Goal: Task Accomplishment & Management: Use online tool/utility

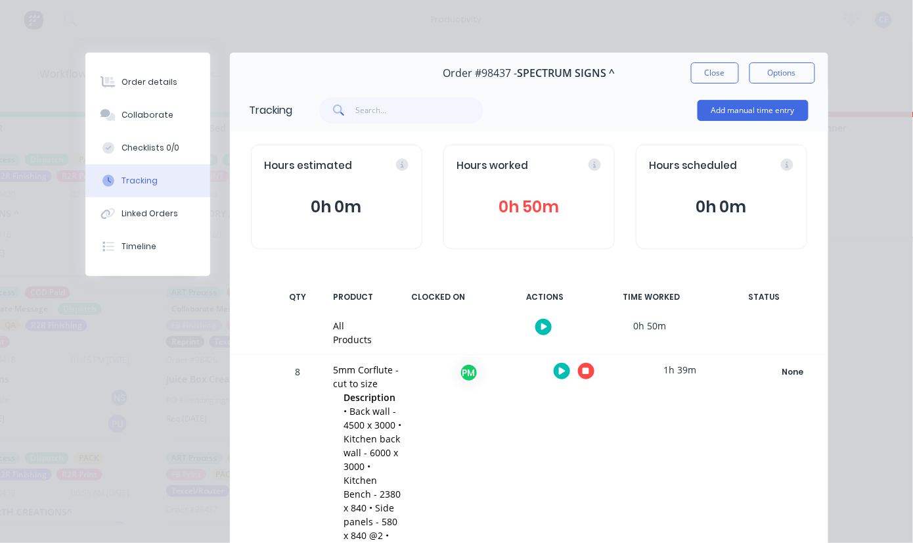
scroll to position [222, 0]
click at [587, 360] on div at bounding box center [574, 371] width 99 height 32
click at [570, 382] on div at bounding box center [574, 371] width 99 height 32
click at [578, 366] on button "button" at bounding box center [586, 371] width 16 height 16
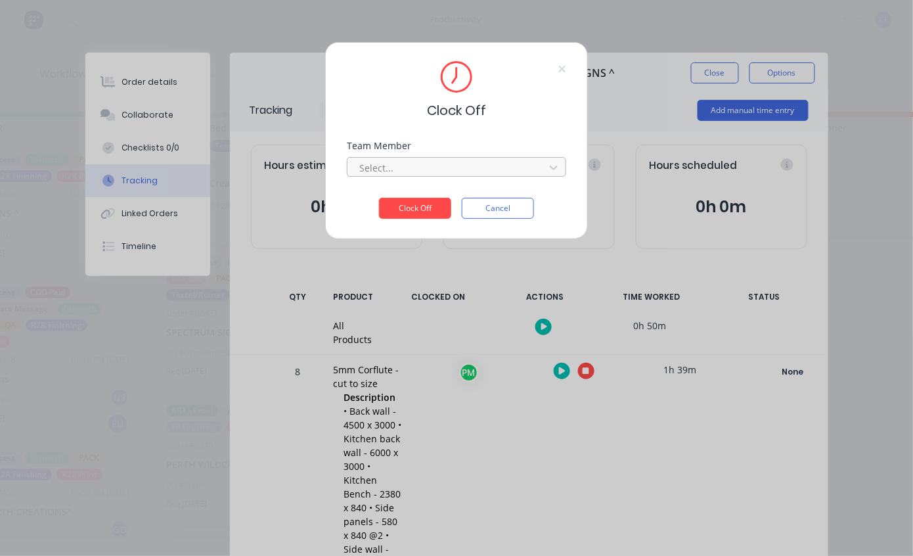
drag, startPoint x: 408, startPoint y: 181, endPoint x: 407, endPoint y: 163, distance: 18.4
click at [407, 166] on div "Team Member Select..." at bounding box center [456, 169] width 219 height 57
click at [407, 163] on div at bounding box center [448, 168] width 180 height 16
type input "PRO"
click at [379, 198] on button "Clock Off" at bounding box center [415, 208] width 72 height 21
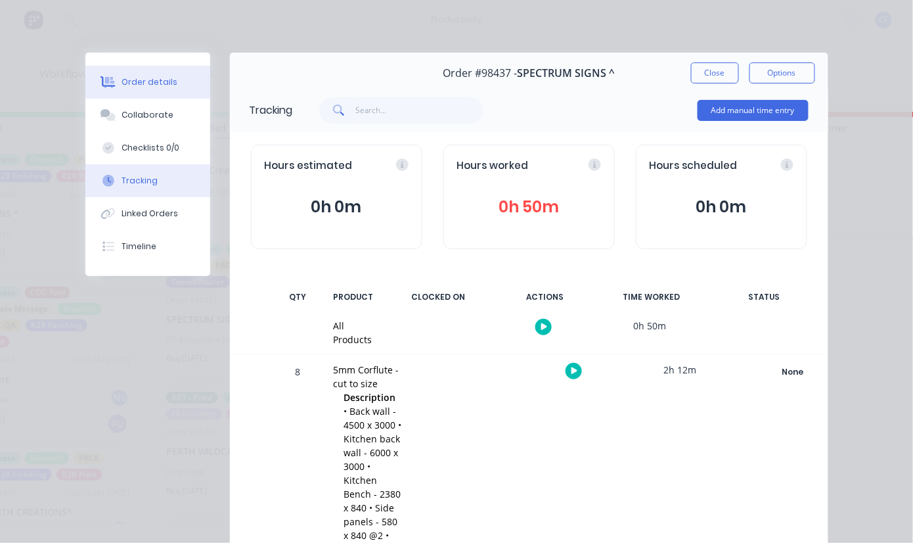
click at [143, 80] on div "Order details" at bounding box center [150, 82] width 56 height 12
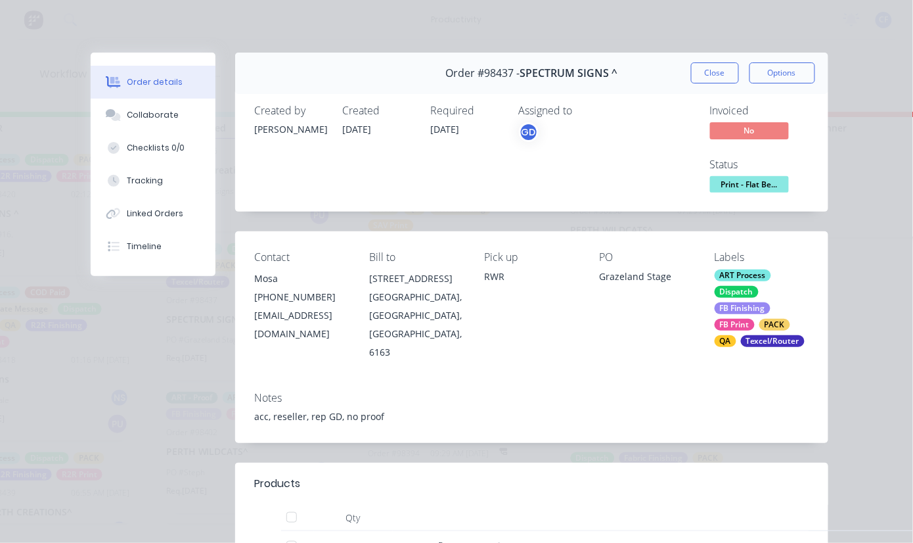
click at [731, 192] on button "Print - Flat Be..." at bounding box center [749, 186] width 79 height 20
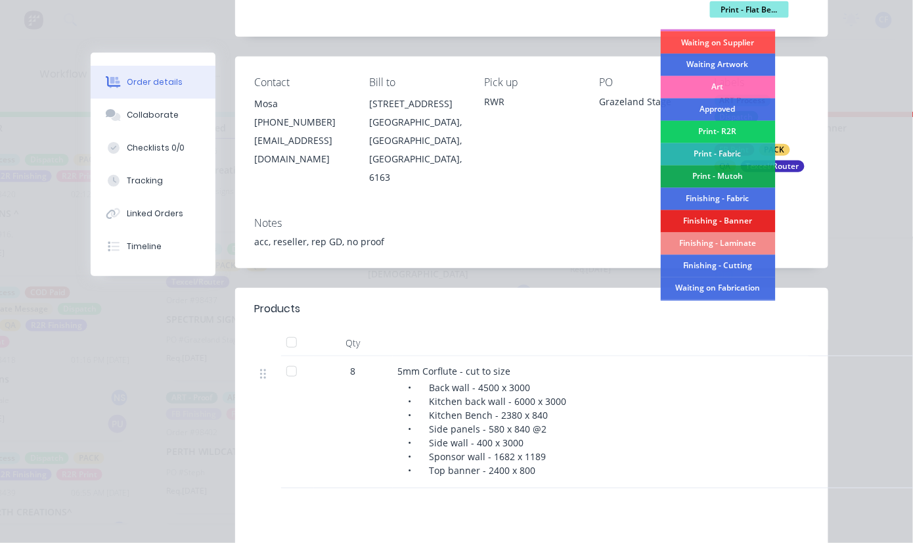
scroll to position [175, 0]
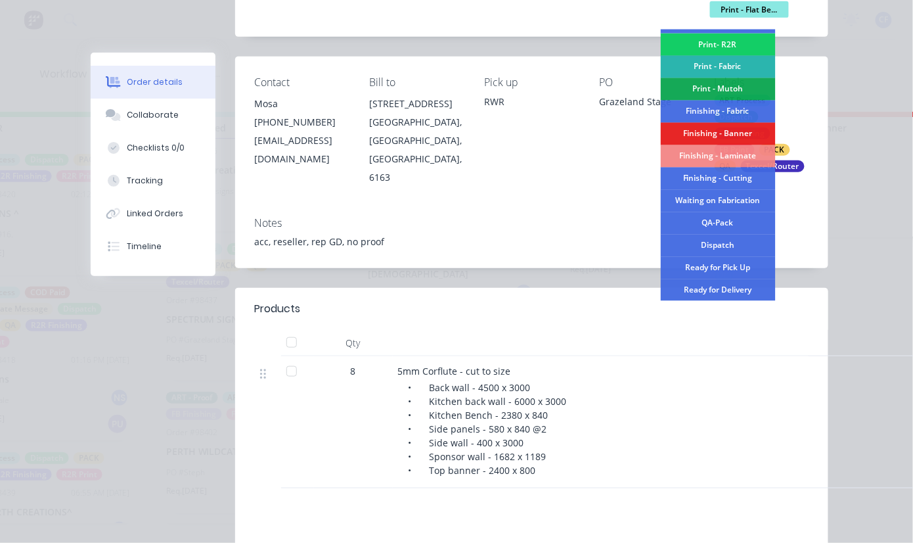
click at [708, 213] on div "QA-Pack" at bounding box center [718, 223] width 115 height 22
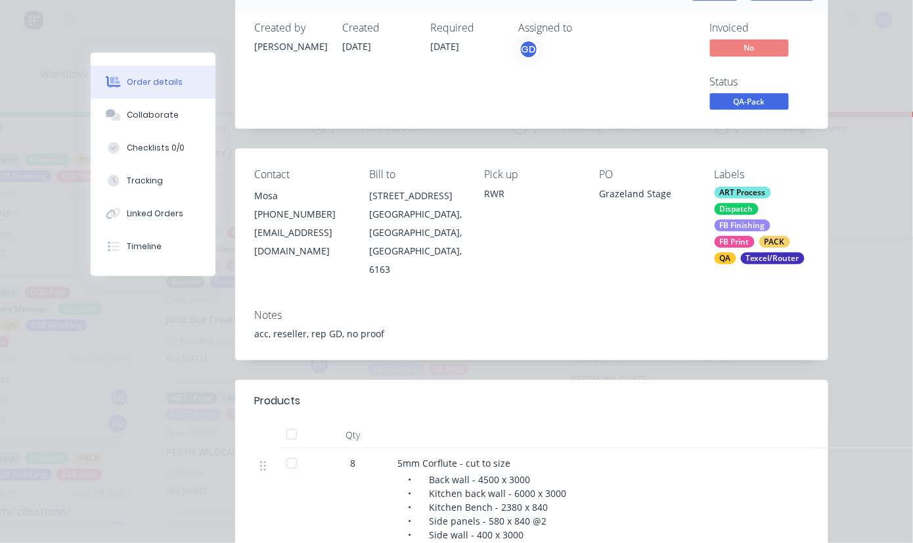
scroll to position [0, 0]
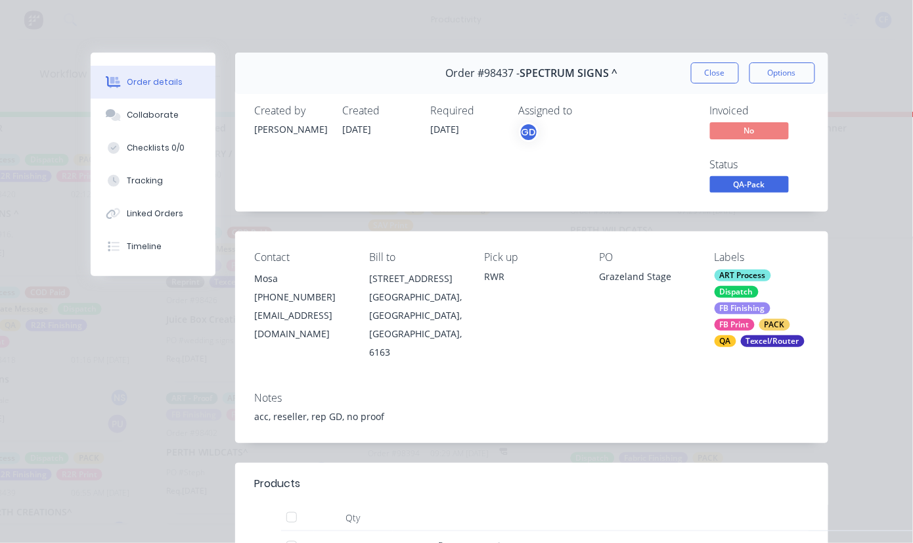
drag, startPoint x: 684, startPoint y: 114, endPoint x: 697, endPoint y: 70, distance: 45.8
click at [708, 70] on button "Close" at bounding box center [715, 72] width 48 height 21
